Goal: Information Seeking & Learning: Learn about a topic

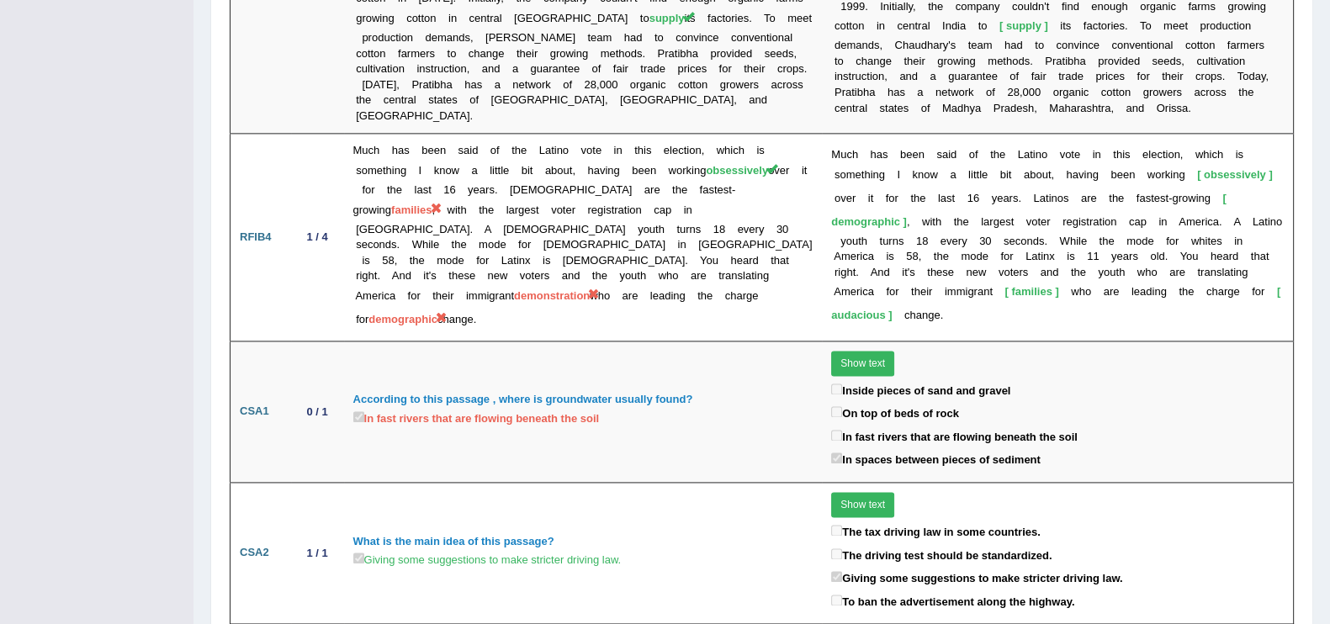
scroll to position [2850, 0]
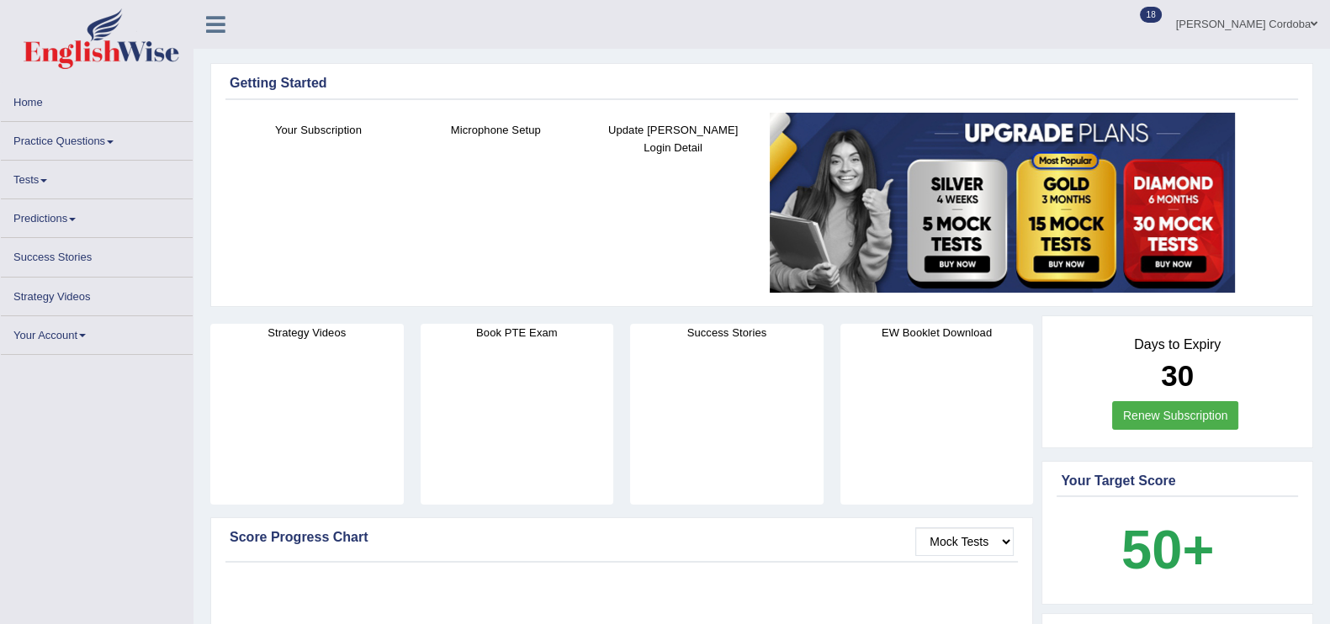
click at [19, 178] on link "Tests" at bounding box center [97, 177] width 192 height 33
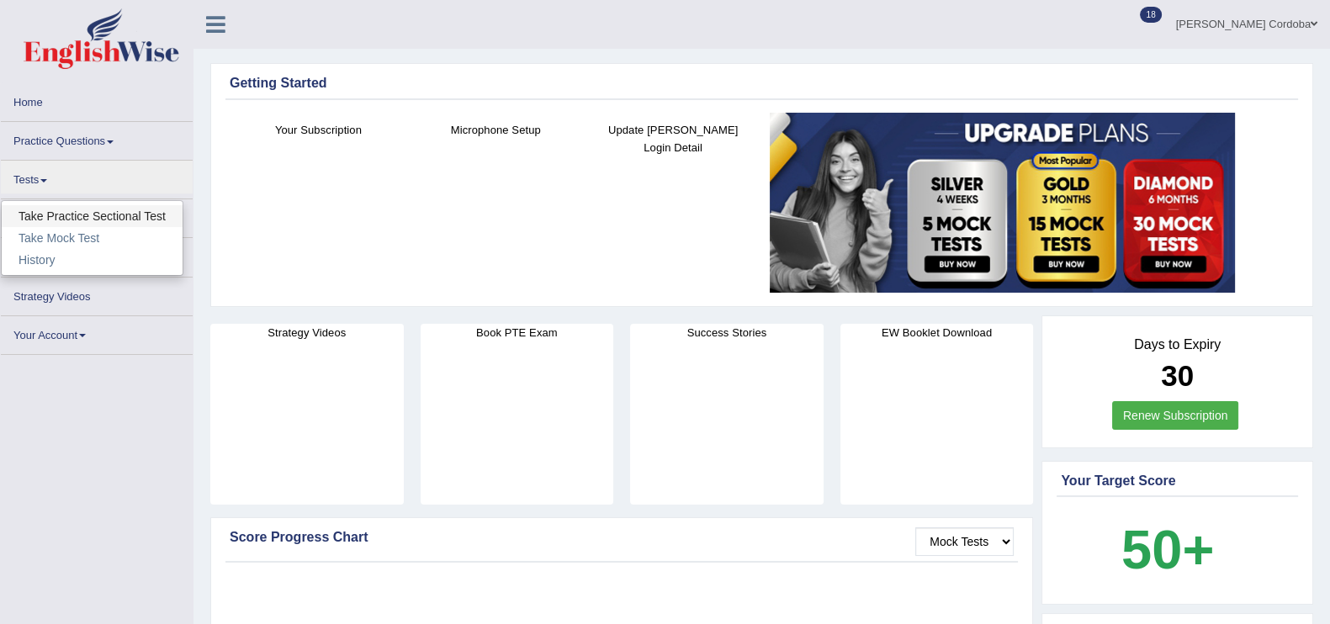
click at [110, 205] on link "Take Practice Sectional Test" at bounding box center [92, 216] width 181 height 22
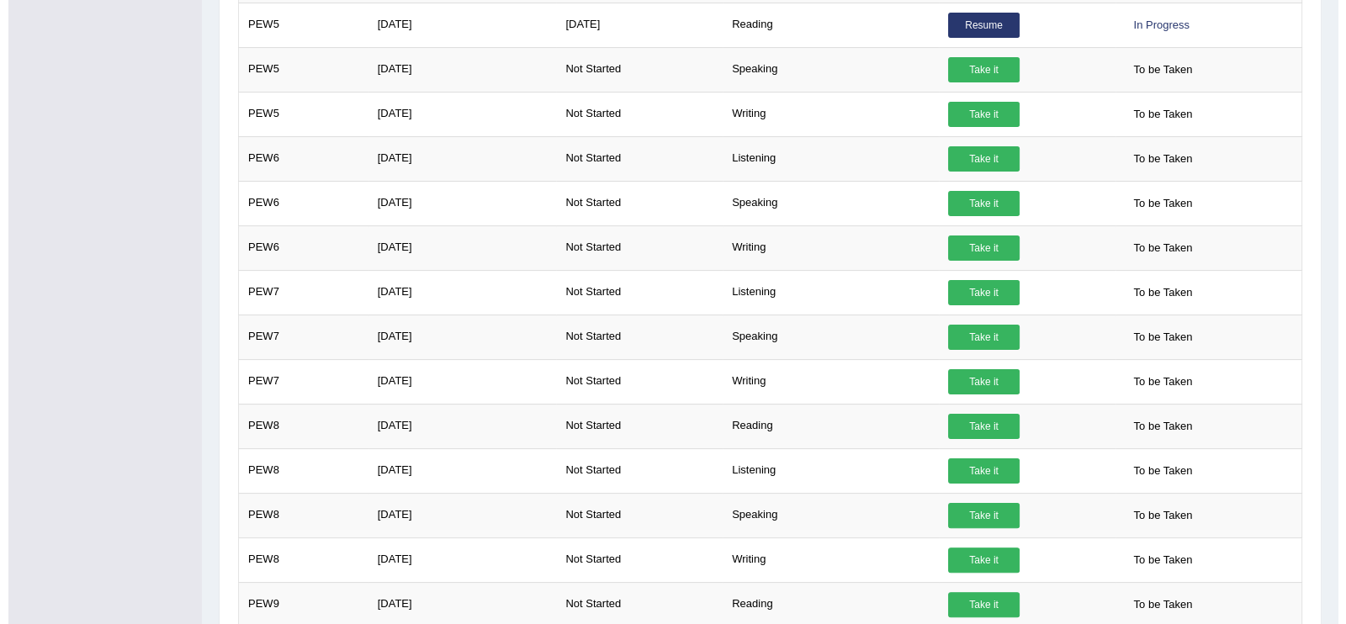
scroll to position [492, 0]
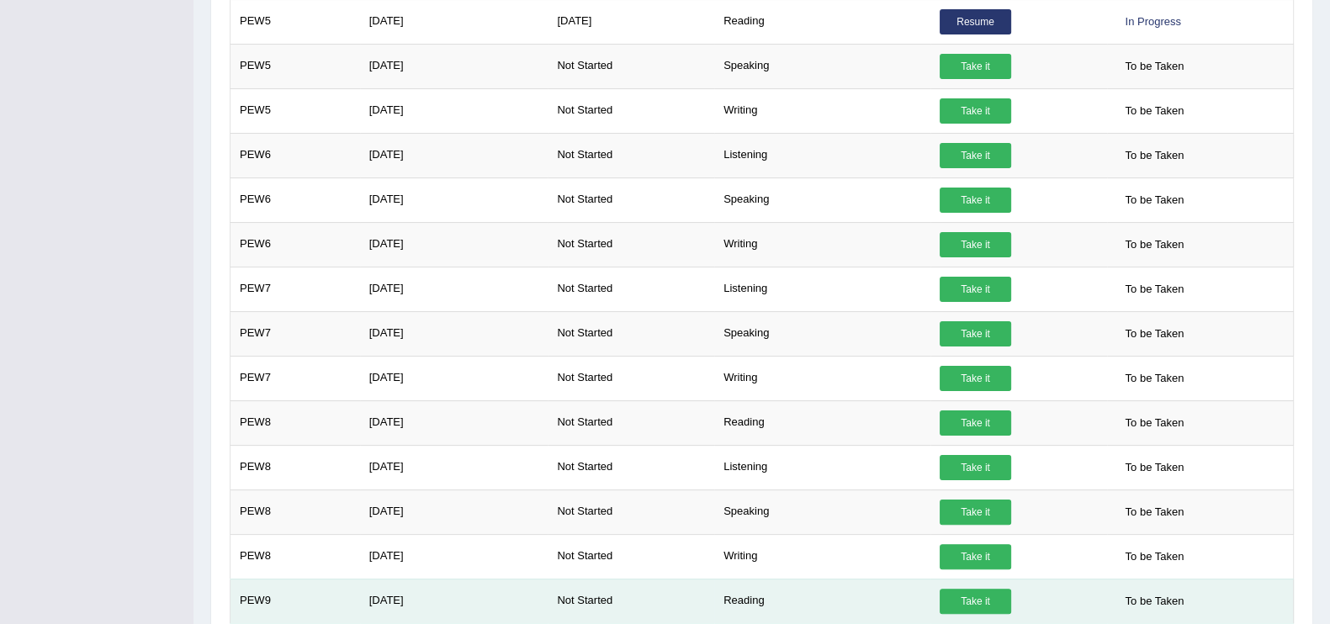
click at [989, 591] on link "Take it" at bounding box center [976, 601] width 72 height 25
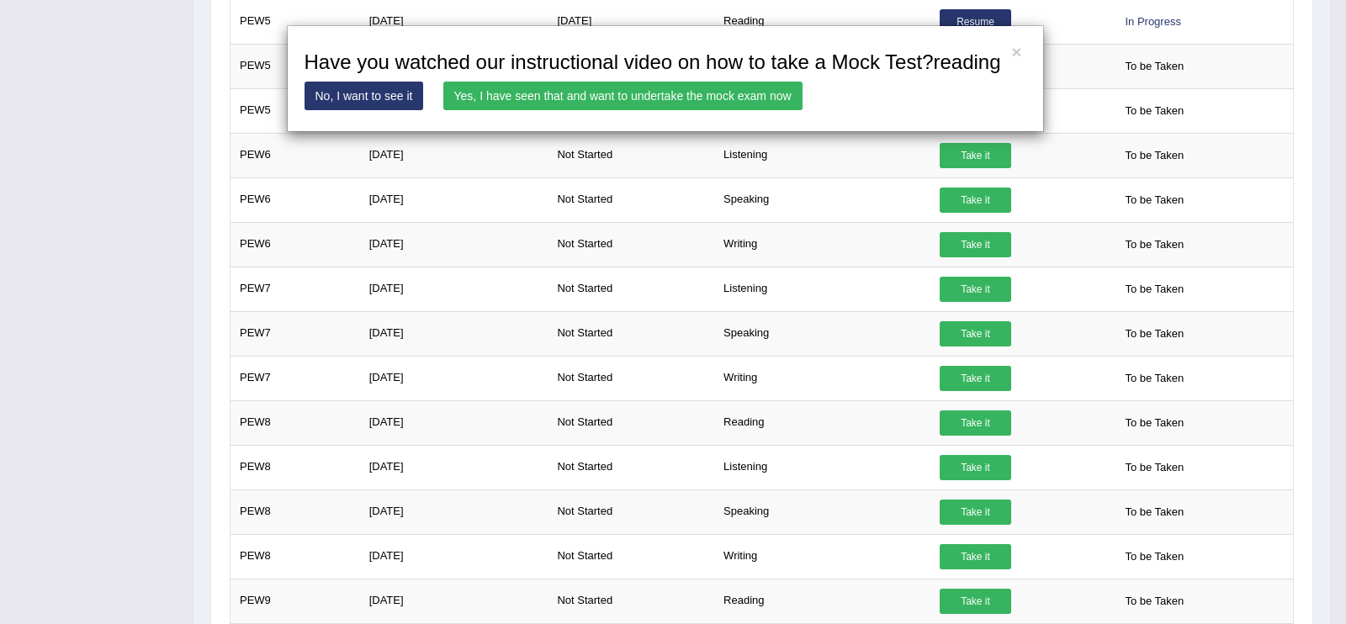
click at [738, 93] on link "Yes, I have seen that and want to undertake the mock exam now" at bounding box center [622, 96] width 359 height 29
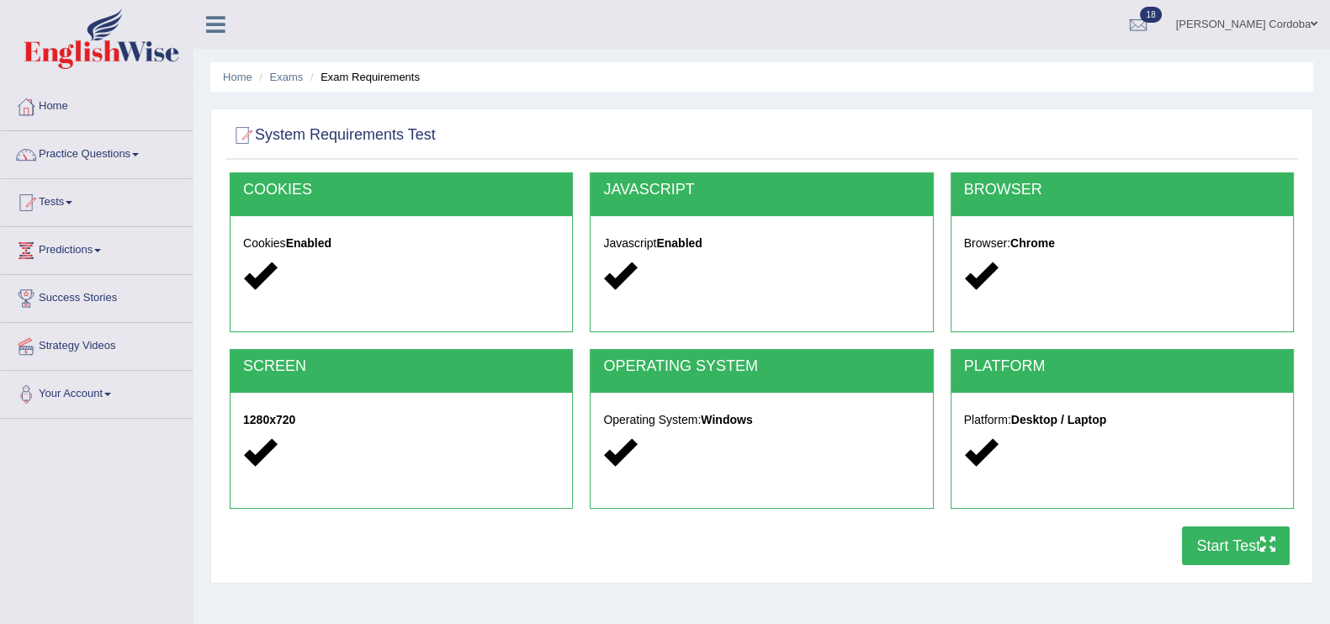
click at [1254, 560] on button "Start Test" at bounding box center [1236, 546] width 108 height 39
click at [96, 142] on link "Practice Questions" at bounding box center [97, 152] width 192 height 42
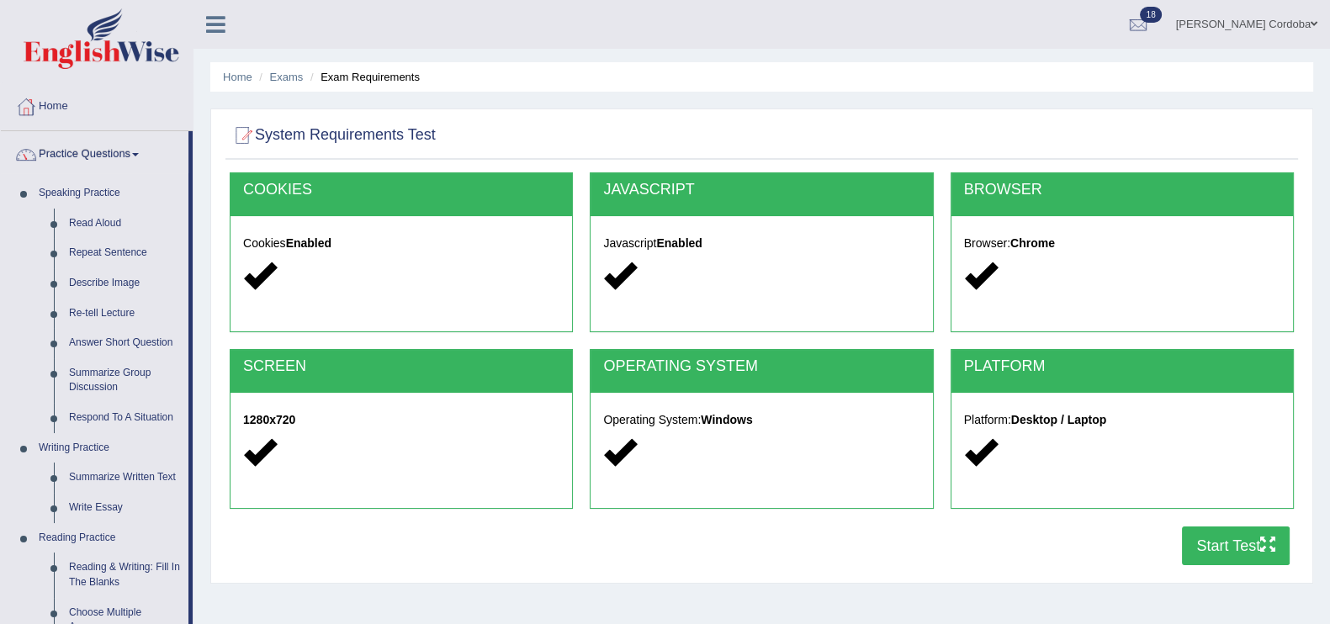
click at [112, 151] on link "Practice Questions" at bounding box center [95, 152] width 188 height 42
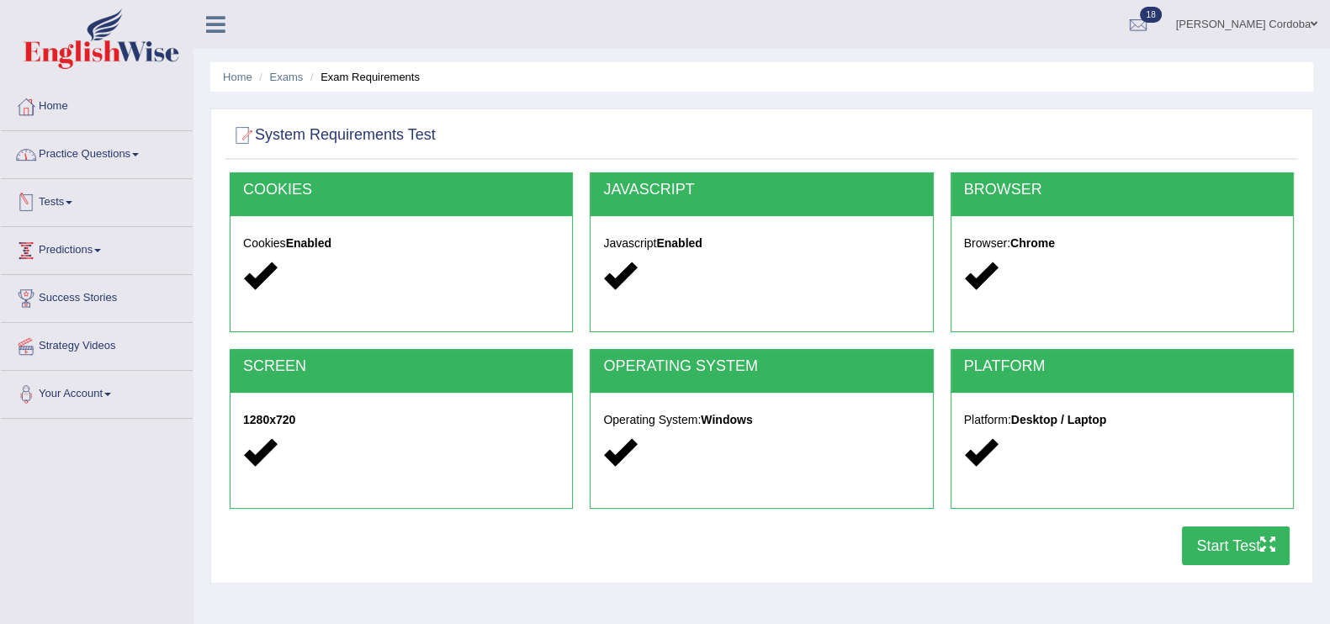
click at [65, 204] on link "Tests" at bounding box center [97, 200] width 192 height 42
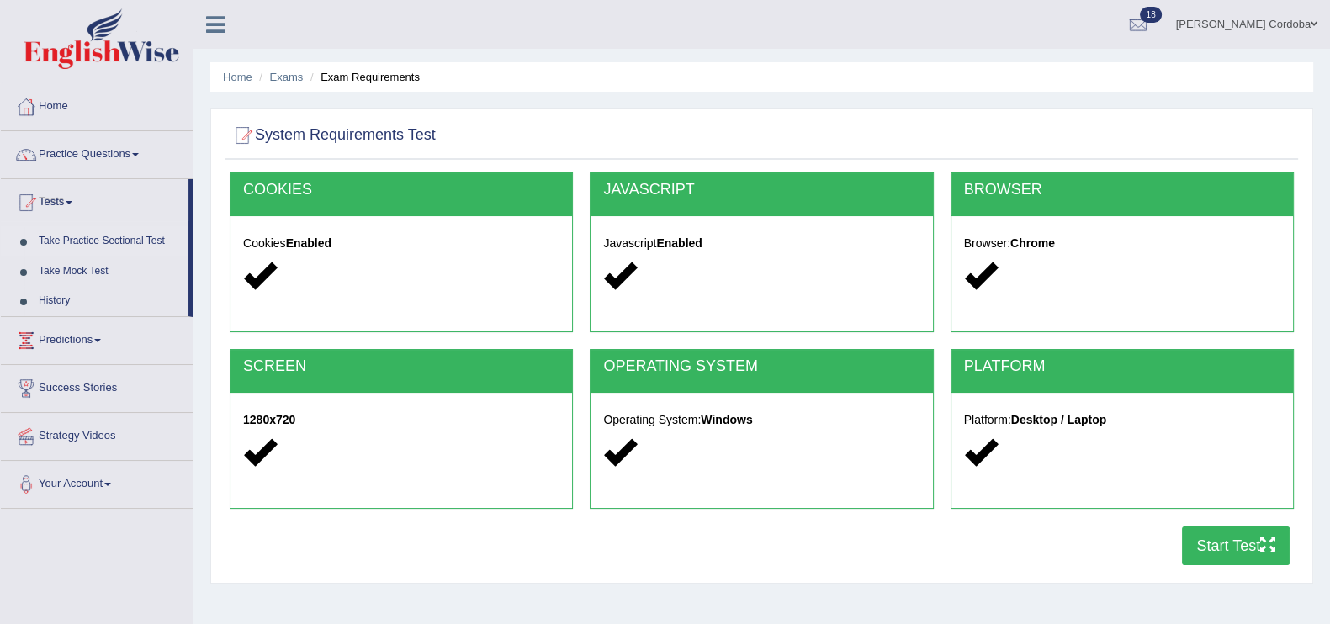
click at [112, 226] on link "Take Practice Sectional Test" at bounding box center [109, 241] width 157 height 30
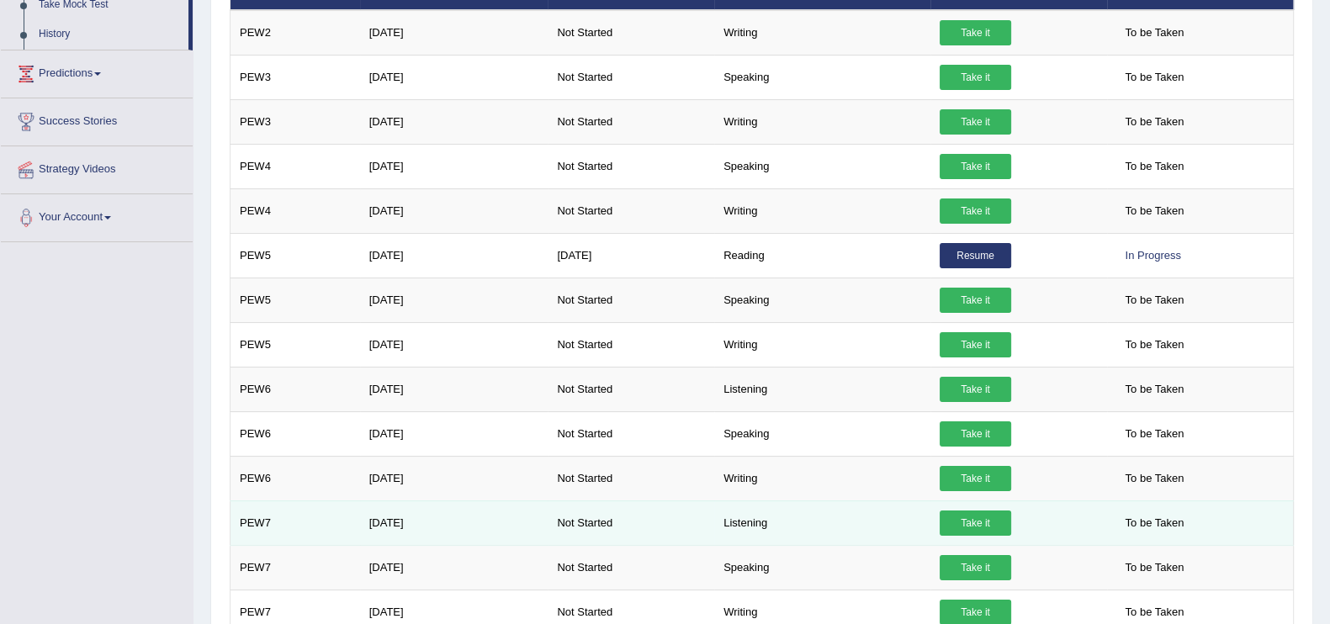
click at [981, 515] on link "Take it" at bounding box center [976, 523] width 72 height 25
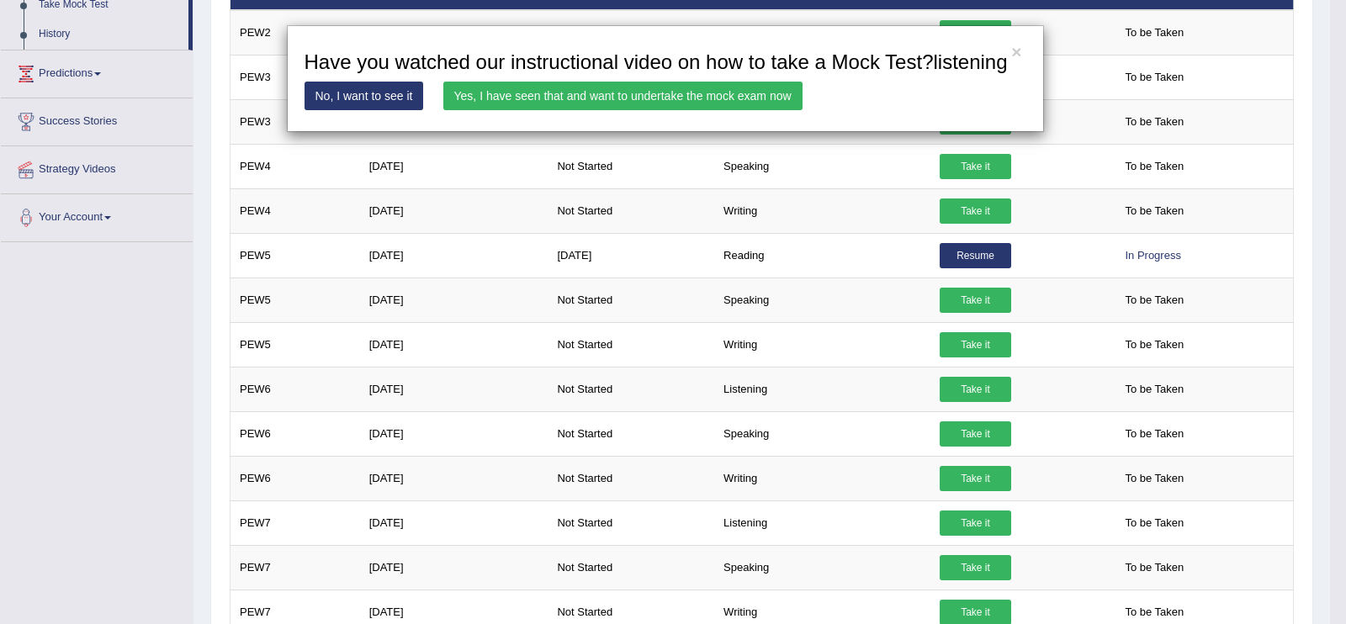
click at [687, 108] on link "Yes, I have seen that and want to undertake the mock exam now" at bounding box center [622, 96] width 359 height 29
click at [698, 90] on link "Yes, I have seen that and want to undertake the mock exam now" at bounding box center [622, 96] width 359 height 29
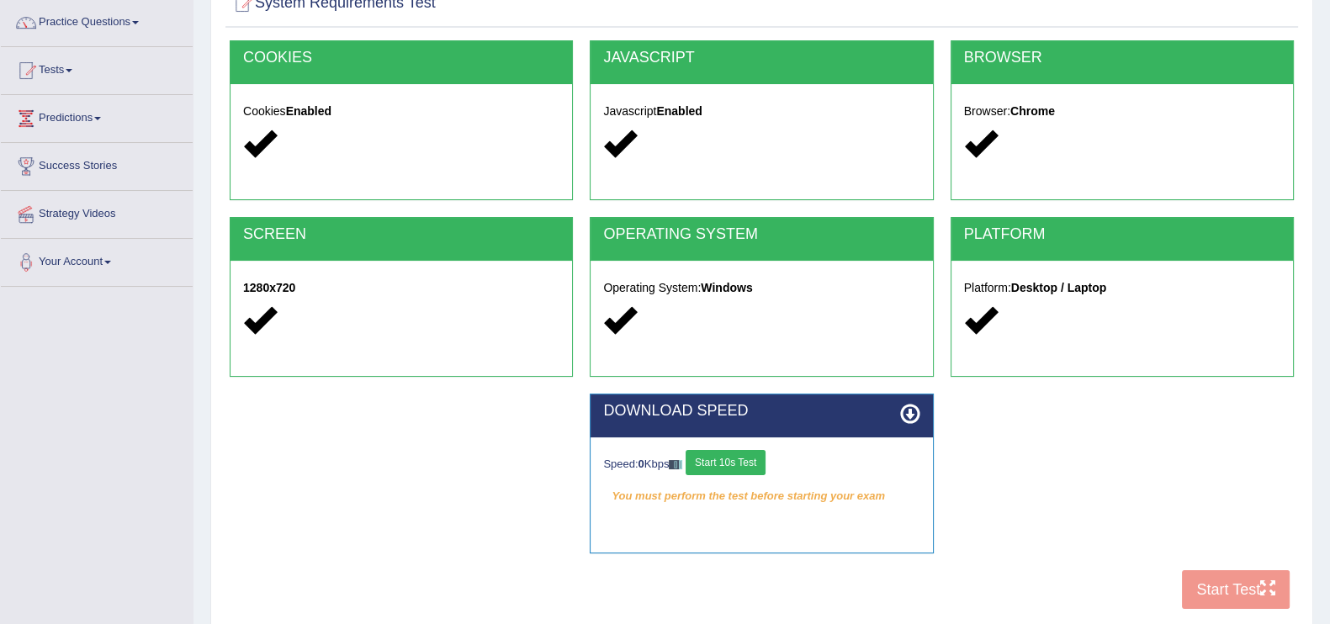
click at [722, 468] on button "Start 10s Test" at bounding box center [726, 462] width 80 height 25
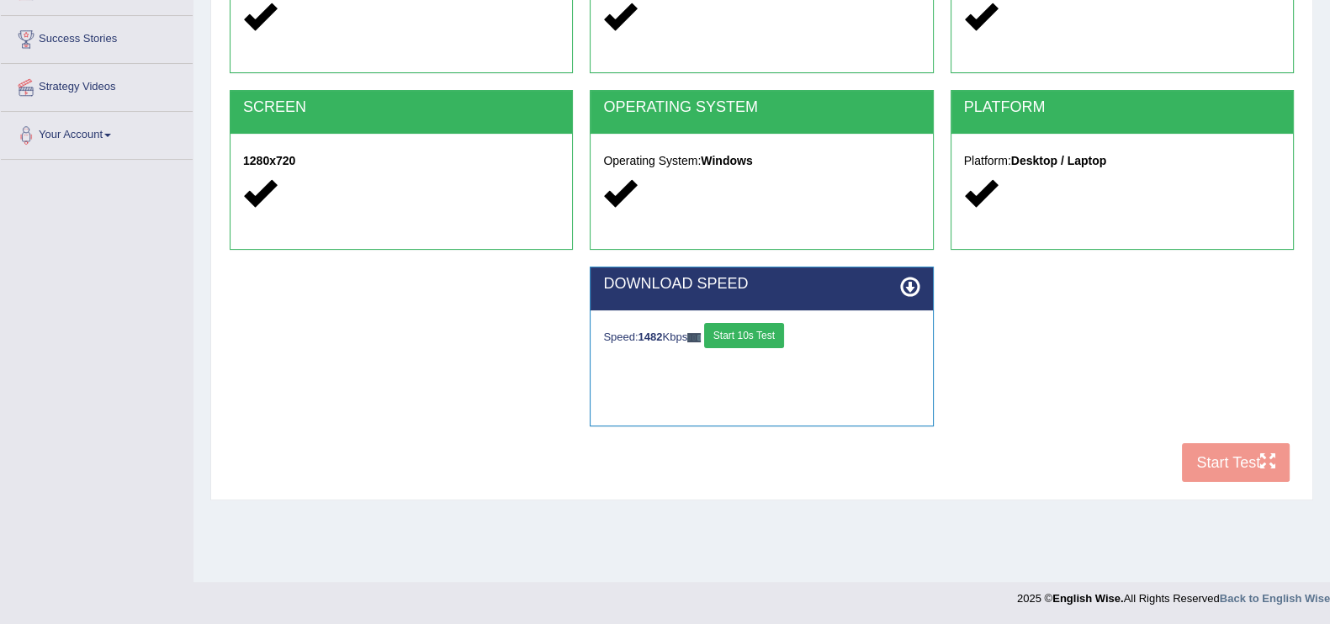
click at [1246, 460] on div "COOKIES Cookies Enabled JAVASCRIPT Javascript Enabled BROWSER Browser: Chrome S…" at bounding box center [762, 202] width 1073 height 578
click at [1246, 460] on button "Start Test" at bounding box center [1236, 462] width 108 height 39
click at [1251, 459] on button "Start Test" at bounding box center [1236, 462] width 108 height 39
click at [1257, 470] on button "Start Test" at bounding box center [1236, 462] width 108 height 39
click at [760, 330] on button "Start 10s Test" at bounding box center [744, 335] width 80 height 25
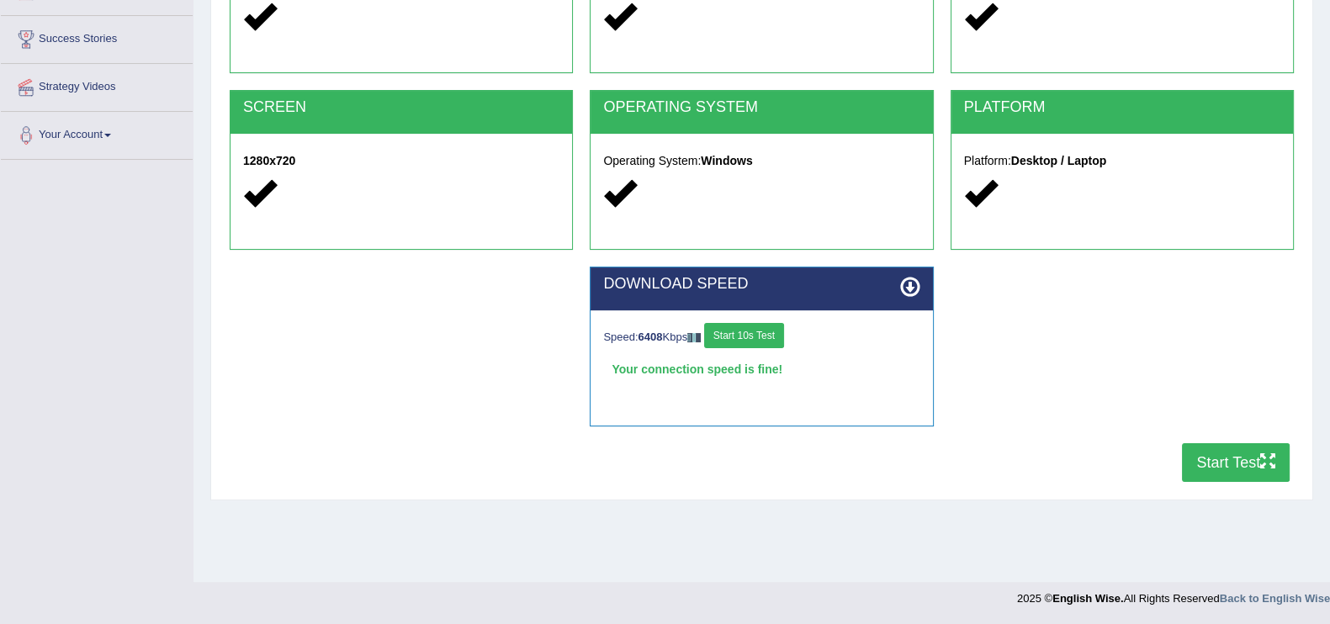
click at [1217, 460] on button "Start Test" at bounding box center [1236, 462] width 108 height 39
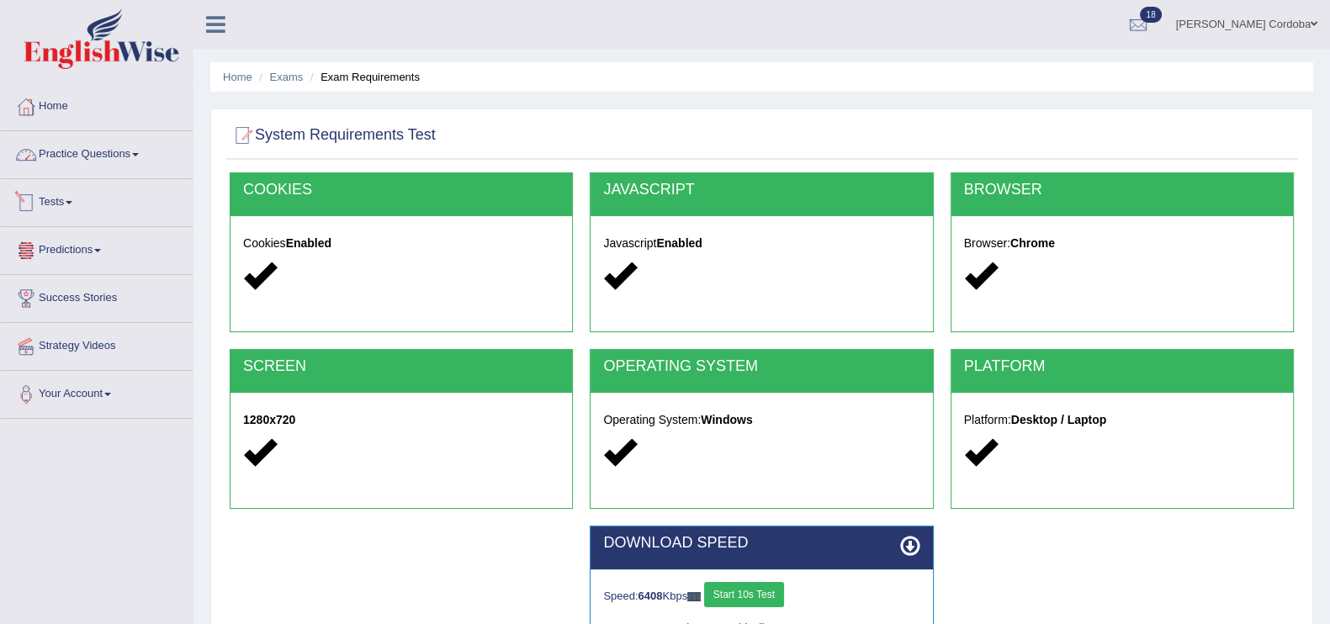
click at [86, 143] on link "Practice Questions" at bounding box center [97, 152] width 192 height 42
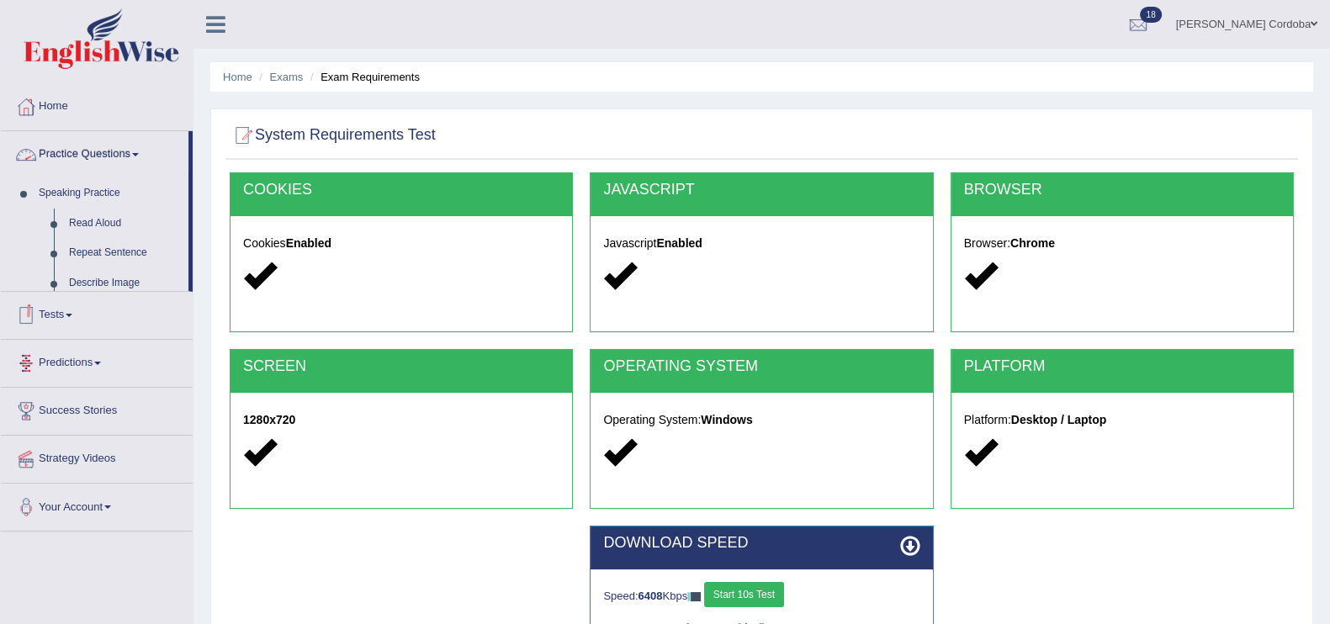
click at [86, 143] on link "Practice Questions" at bounding box center [95, 152] width 188 height 42
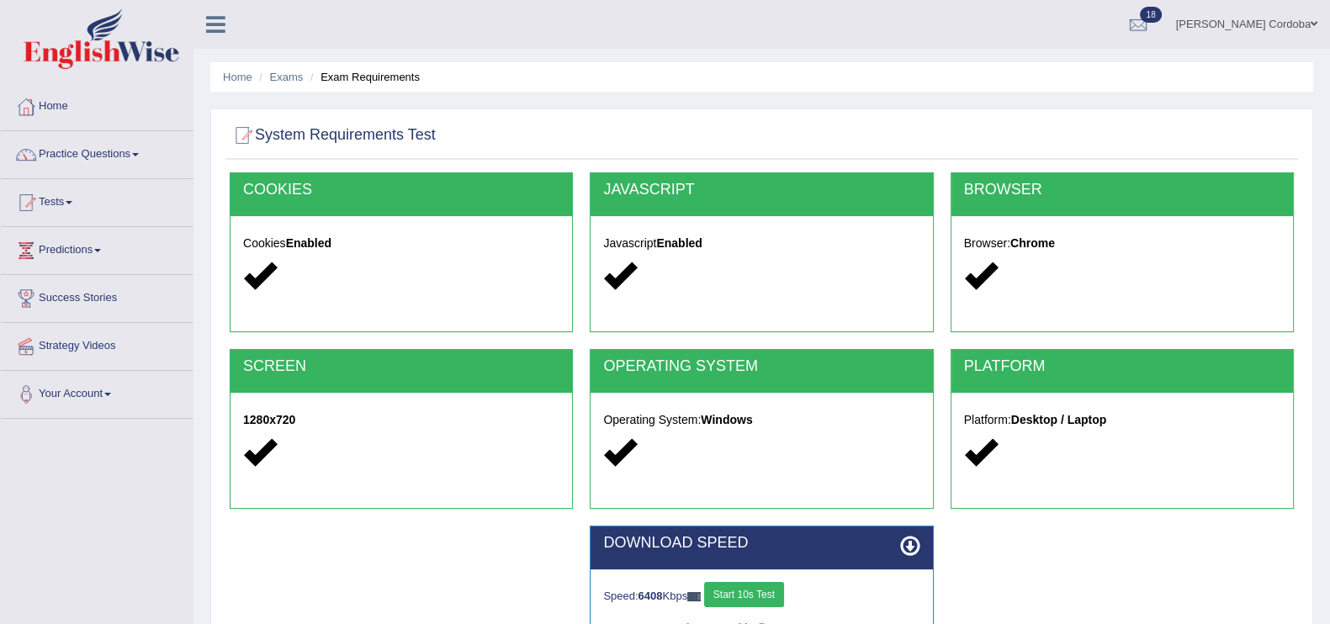
click at [68, 194] on link "Tests" at bounding box center [97, 200] width 192 height 42
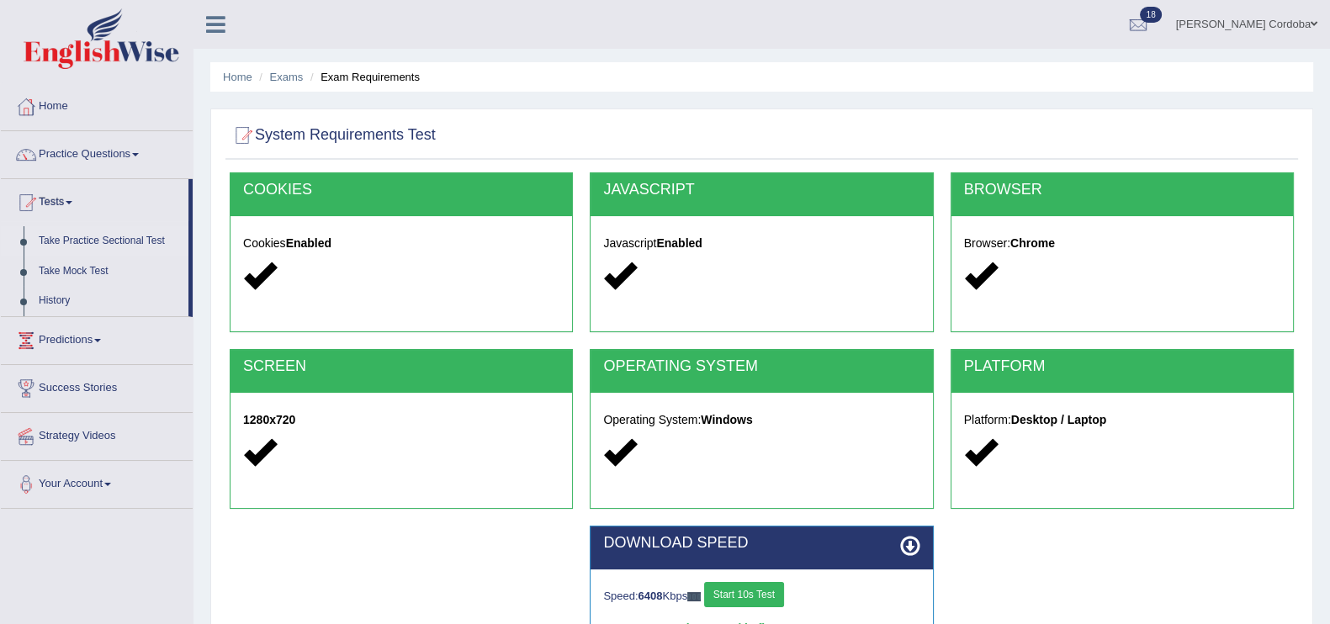
click at [132, 240] on link "Take Practice Sectional Test" at bounding box center [109, 241] width 157 height 30
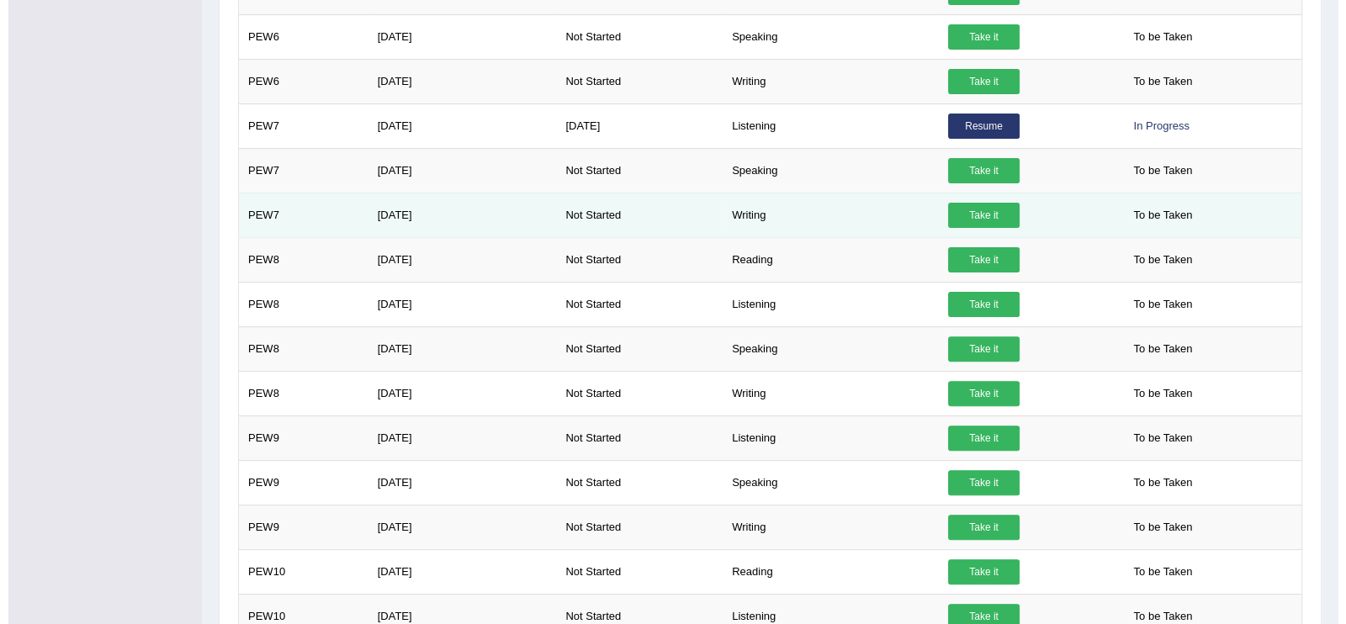
scroll to position [668, 0]
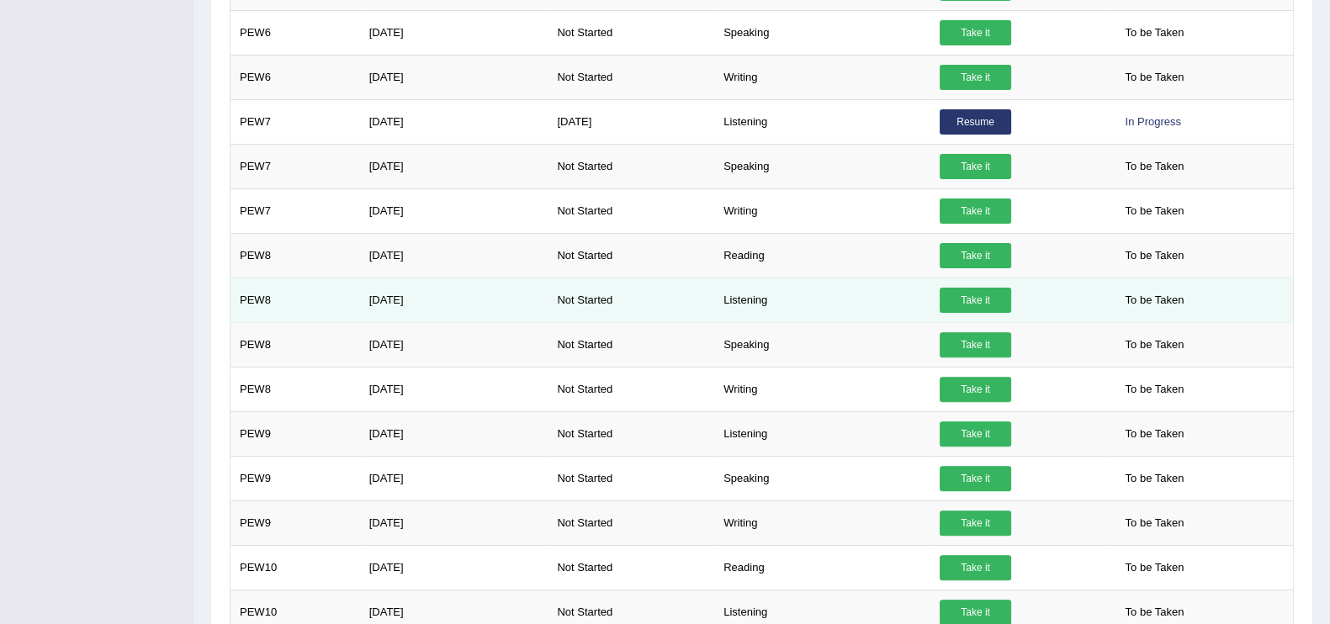
click at [969, 288] on link "Take it" at bounding box center [976, 300] width 72 height 25
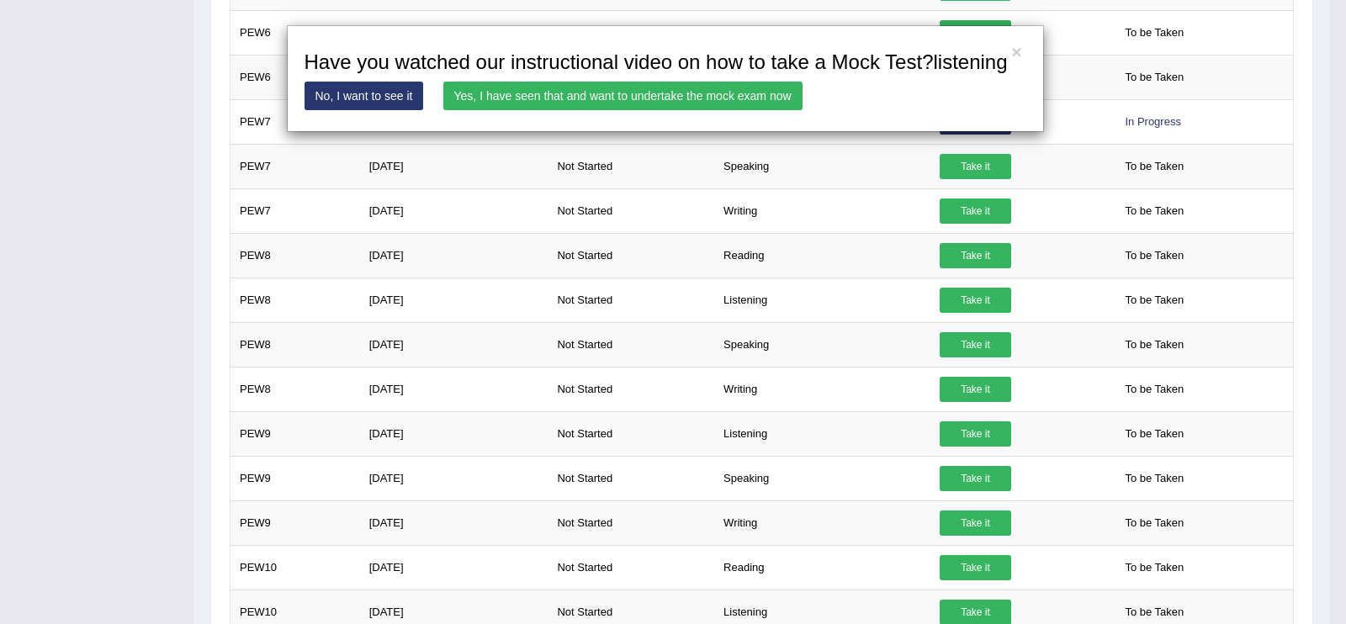
click at [768, 101] on link "Yes, I have seen that and want to undertake the mock exam now" at bounding box center [622, 96] width 359 height 29
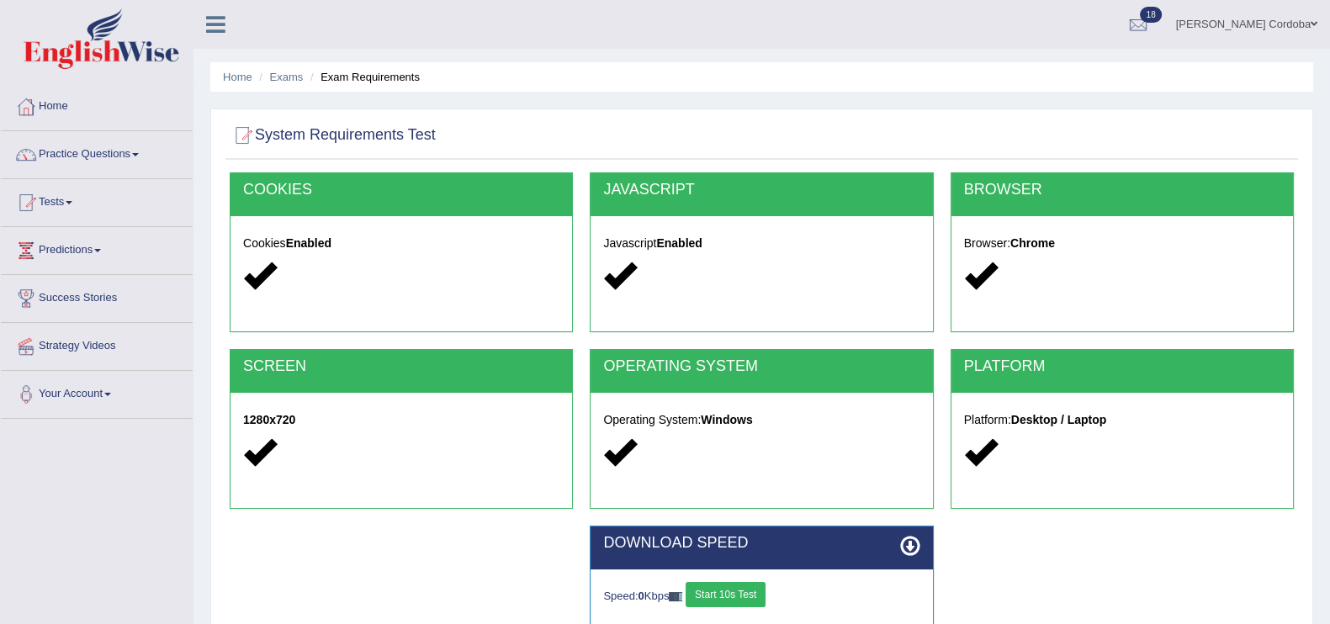
scroll to position [258, 0]
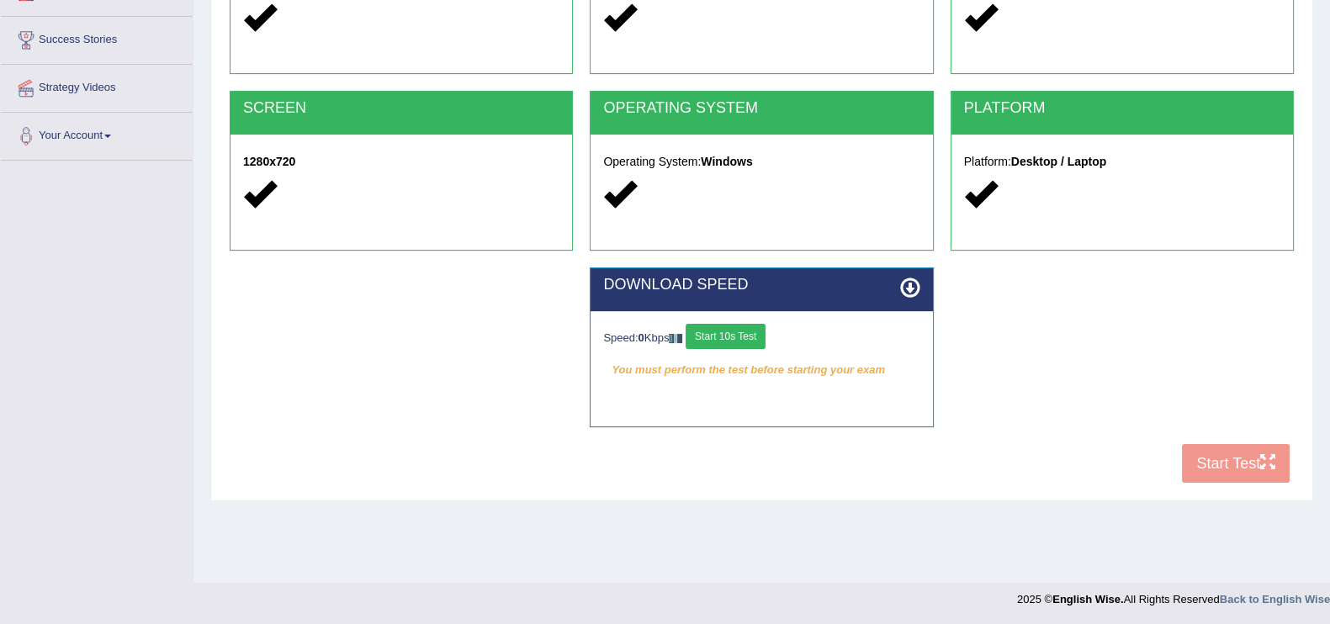
click at [754, 342] on button "Start 10s Test" at bounding box center [726, 336] width 80 height 25
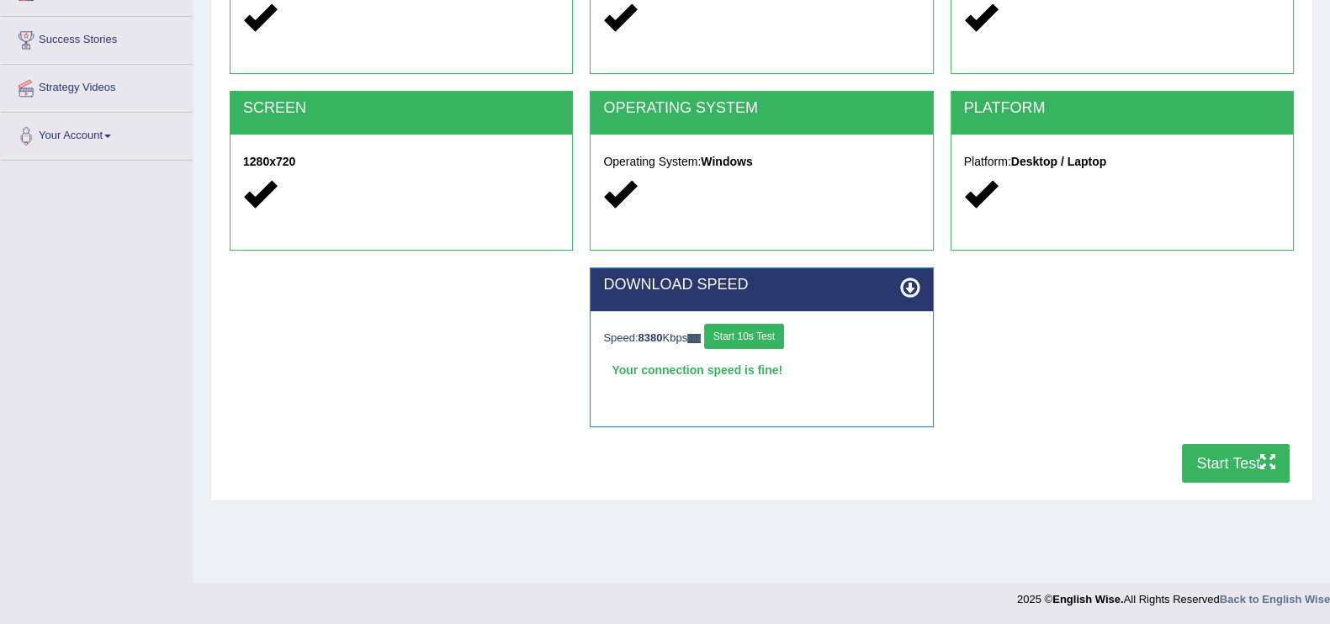
click at [1229, 464] on button "Start Test" at bounding box center [1236, 463] width 108 height 39
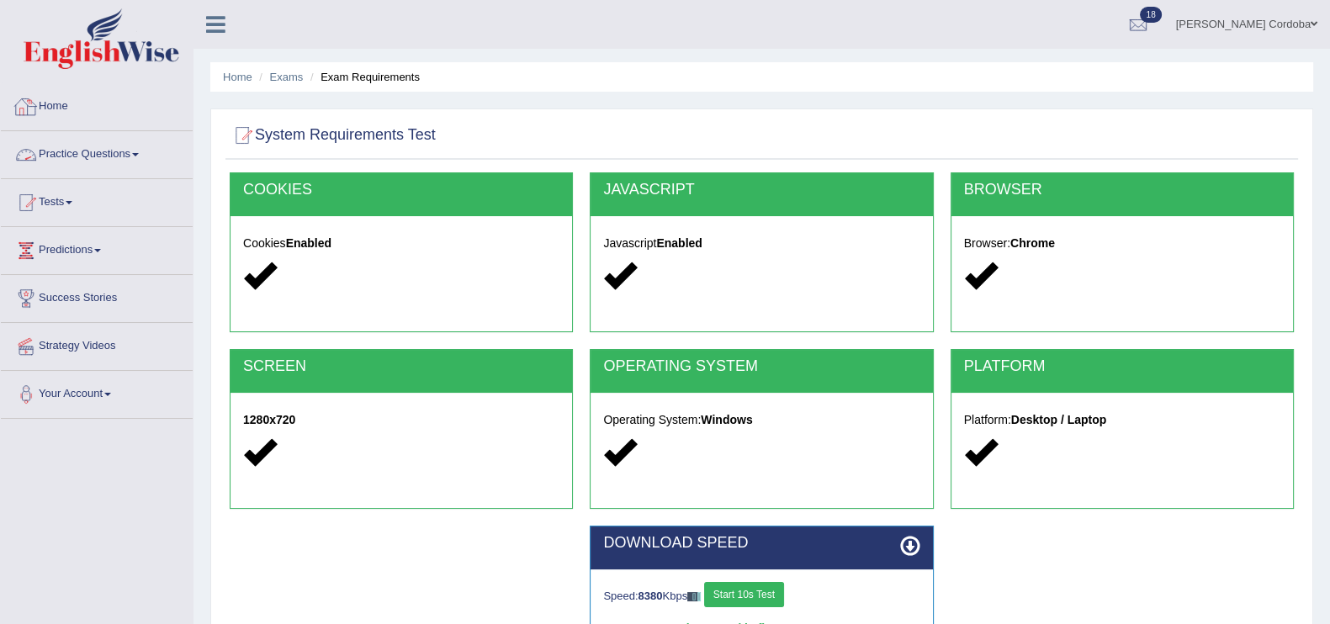
click at [66, 109] on link "Home" at bounding box center [97, 104] width 192 height 42
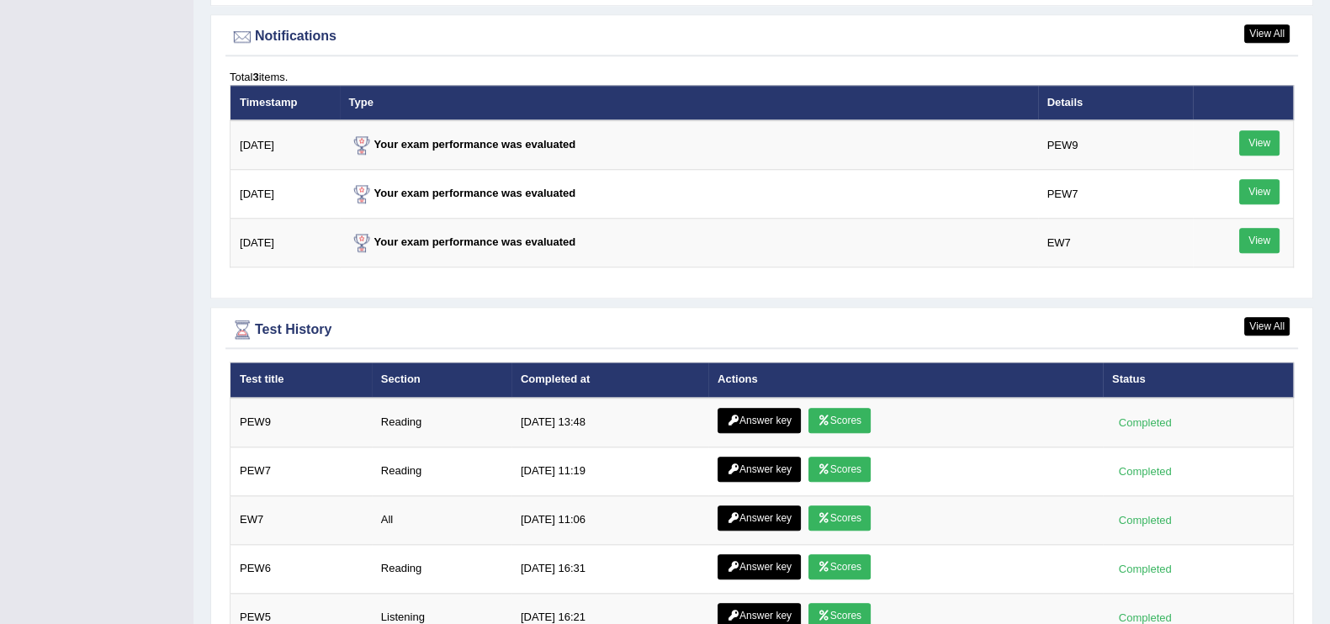
scroll to position [2046, 0]
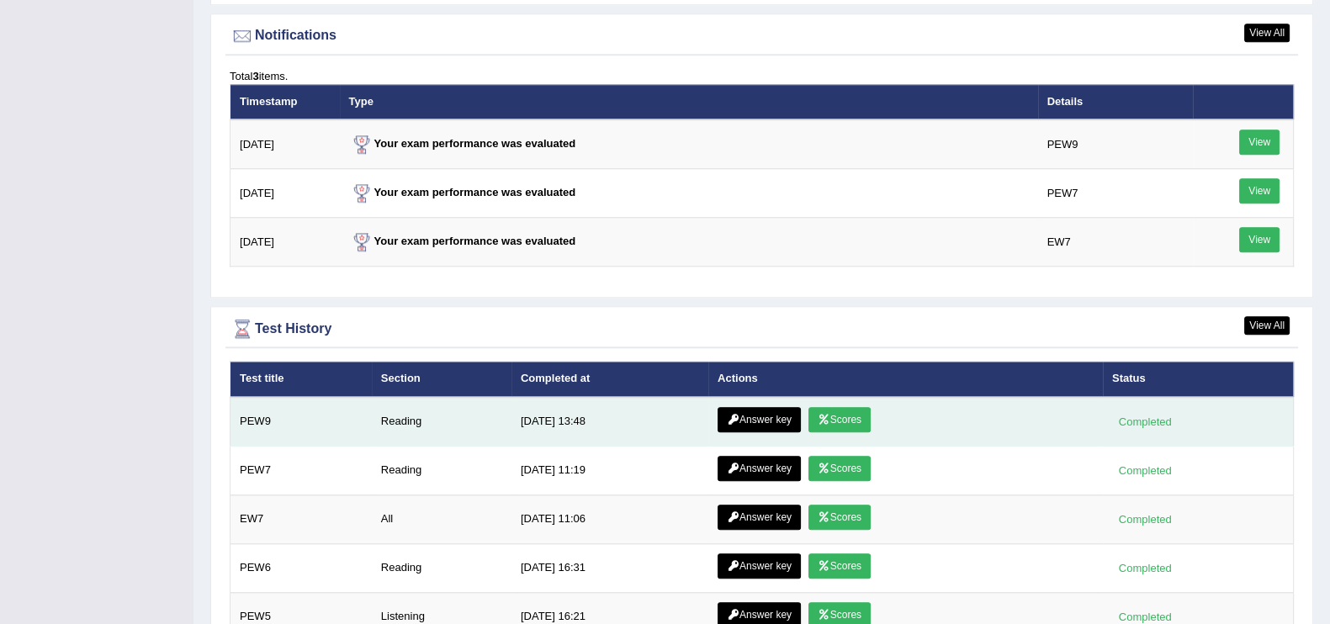
click at [758, 421] on link "Answer key" at bounding box center [759, 419] width 83 height 25
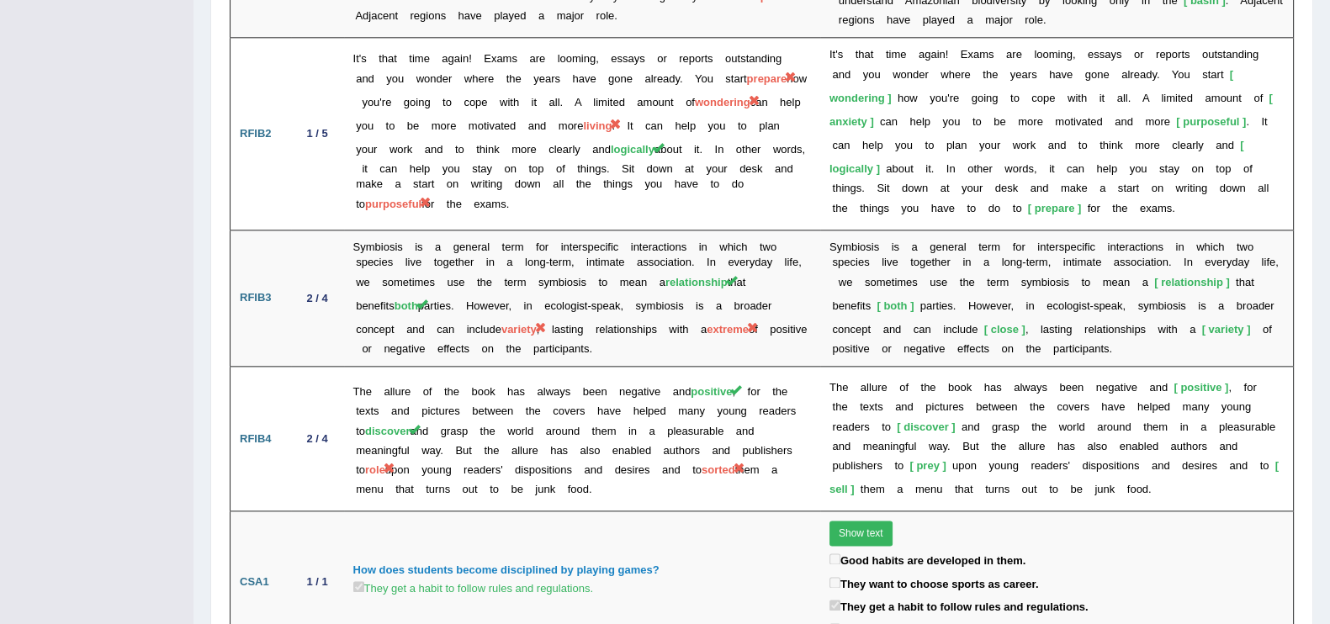
scroll to position [2711, 0]
